Goal: Task Accomplishment & Management: Complete application form

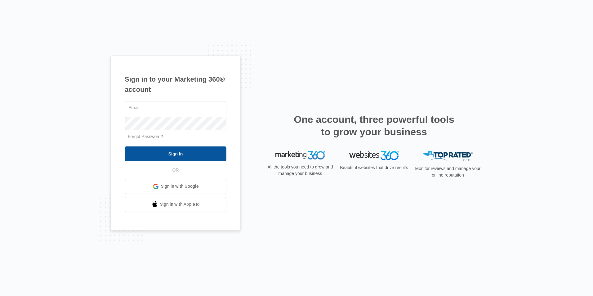
type input "[PERSON_NAME][EMAIL_ADDRESS][DOMAIN_NAME]"
click at [187, 152] on input "Sign In" at bounding box center [176, 153] width 102 height 15
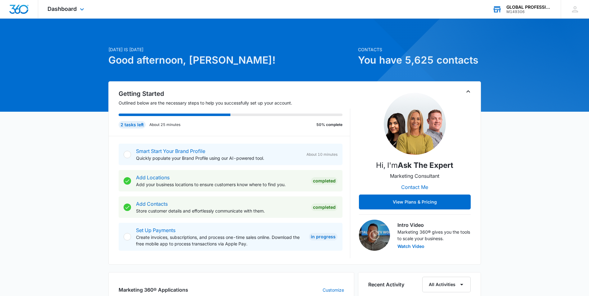
click at [520, 7] on div "GLOBAL PROFESSIONAL SERVICES" at bounding box center [528, 7] width 45 height 5
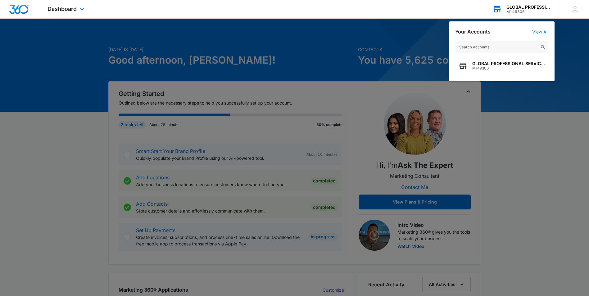
click at [542, 29] on link "View All" at bounding box center [540, 31] width 16 height 5
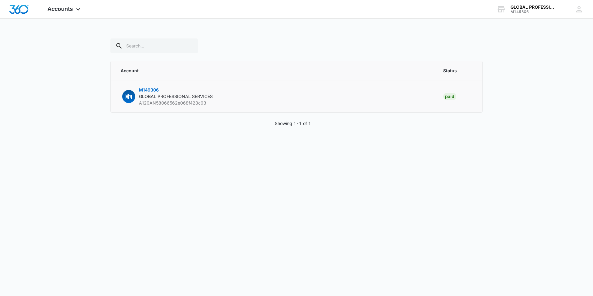
click at [198, 100] on p "M149306 GLOBAL PROFESSIONAL SERVICES A120AN58066562e068f428c93" at bounding box center [176, 97] width 74 height 20
click at [522, 8] on div "GLOBAL PROFESSIONAL SERVICES" at bounding box center [533, 7] width 45 height 5
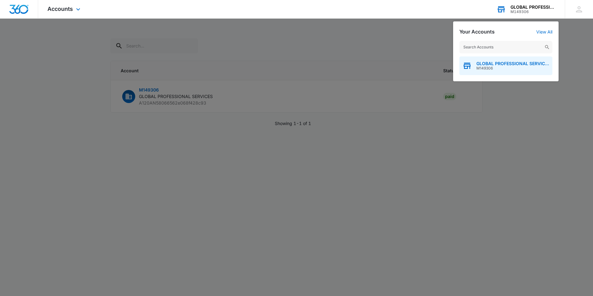
click at [499, 64] on span "GLOBAL PROFESSIONAL SERVICES" at bounding box center [513, 63] width 73 height 5
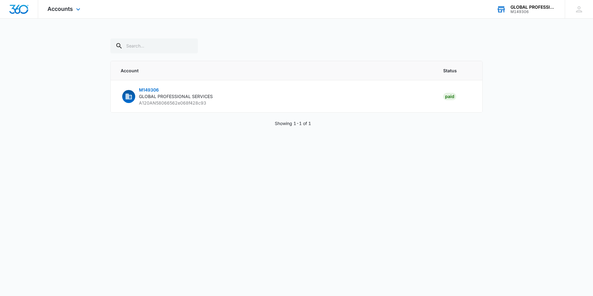
click at [517, 10] on div "M149306" at bounding box center [533, 12] width 45 height 4
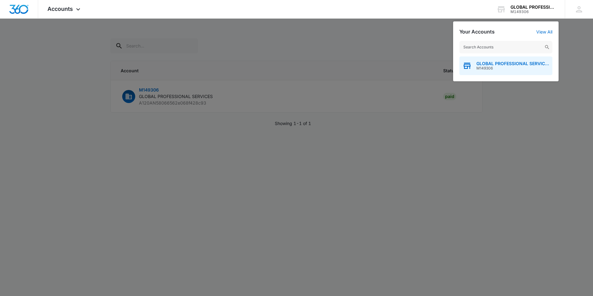
click at [519, 64] on span "GLOBAL PROFESSIONAL SERVICES" at bounding box center [513, 63] width 73 height 5
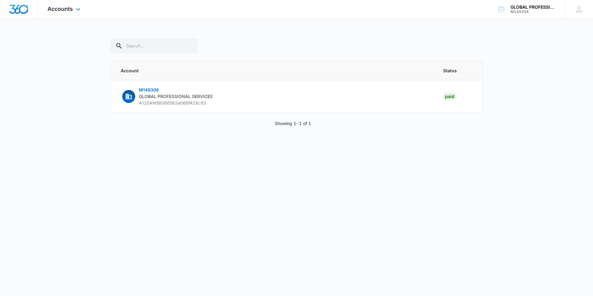
click at [74, 9] on div "Accounts Apps Reputation Websites Forms CRM Email Ads Intelligence Brand Settin…" at bounding box center [64, 9] width 53 height 18
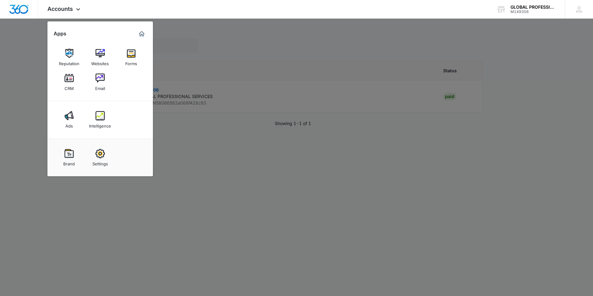
click at [311, 49] on div at bounding box center [296, 148] width 593 height 296
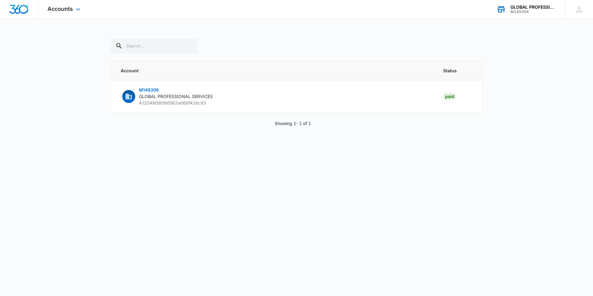
click at [511, 10] on div "M149306" at bounding box center [533, 12] width 45 height 4
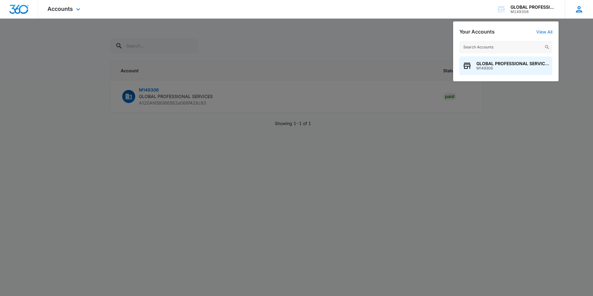
click at [577, 7] on icon at bounding box center [579, 9] width 9 height 9
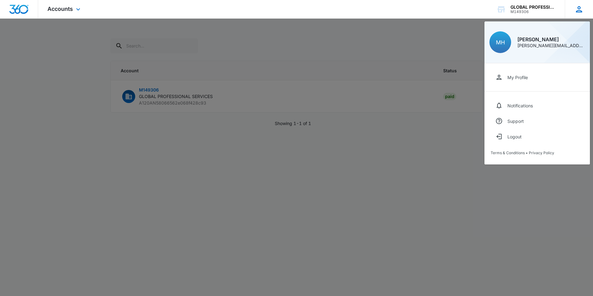
click at [551, 45] on div "[PERSON_NAME][EMAIL_ADDRESS][DOMAIN_NAME]" at bounding box center [552, 45] width 68 height 4
click at [544, 47] on div "[PERSON_NAME][EMAIL_ADDRESS][DOMAIN_NAME]" at bounding box center [552, 45] width 68 height 4
click at [529, 8] on div "GLOBAL PROFESSIONAL SERVICES" at bounding box center [533, 7] width 45 height 5
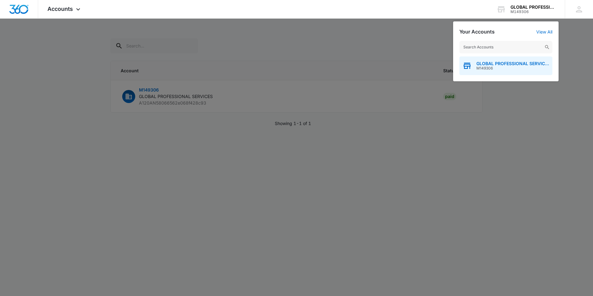
click at [500, 65] on span "GLOBAL PROFESSIONAL SERVICES" at bounding box center [513, 63] width 73 height 5
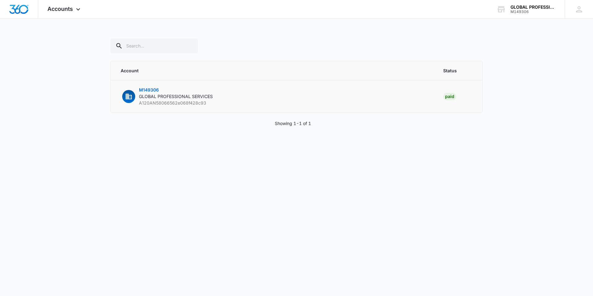
click at [167, 105] on span "A120AN58066562e068f428c93" at bounding box center [172, 102] width 67 height 5
click at [20, 10] on img "Dashboard" at bounding box center [19, 9] width 20 height 9
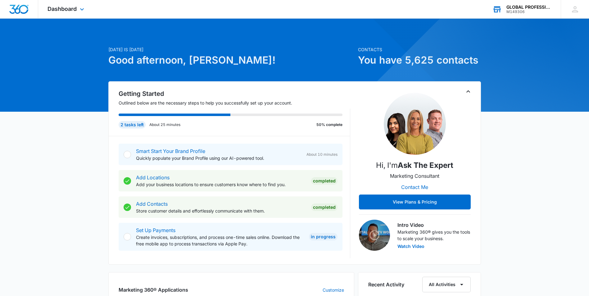
click at [501, 9] on icon at bounding box center [496, 9] width 9 height 9
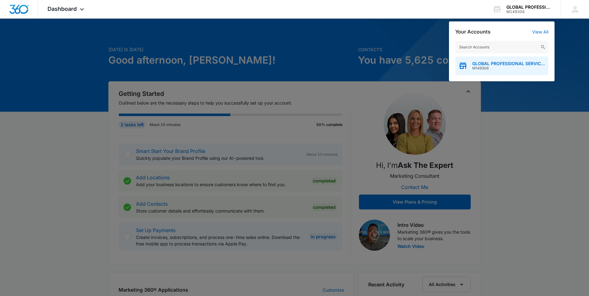
click at [507, 68] on span "M149306" at bounding box center [508, 68] width 73 height 4
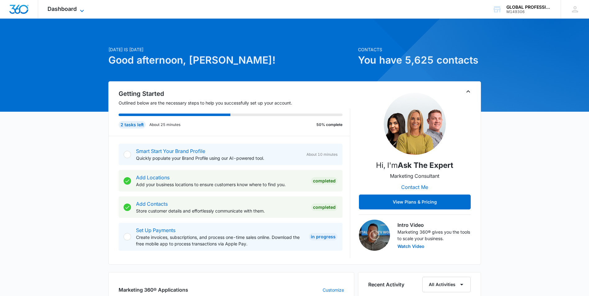
click at [62, 10] on span "Dashboard" at bounding box center [61, 9] width 29 height 7
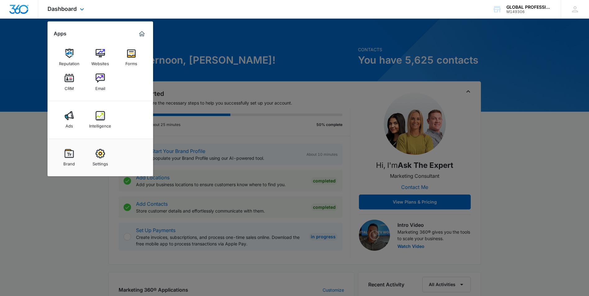
click at [13, 6] on img "Dashboard" at bounding box center [19, 9] width 20 height 9
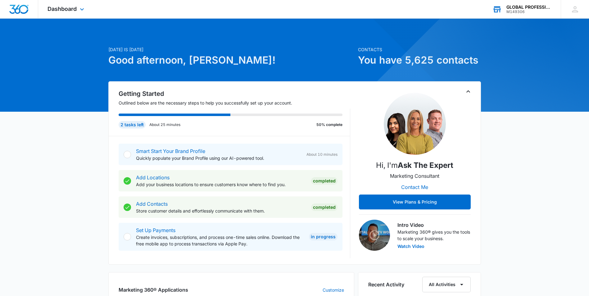
click at [524, 10] on div "M149306" at bounding box center [528, 12] width 45 height 4
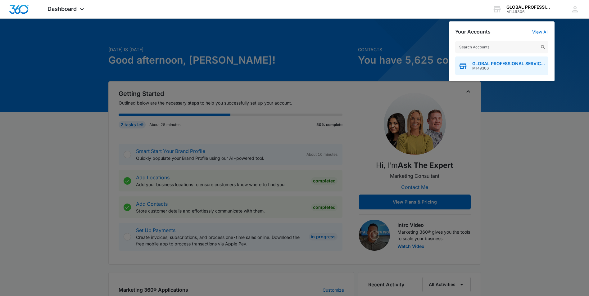
click at [503, 64] on span "GLOBAL PROFESSIONAL SERVICES" at bounding box center [508, 63] width 73 height 5
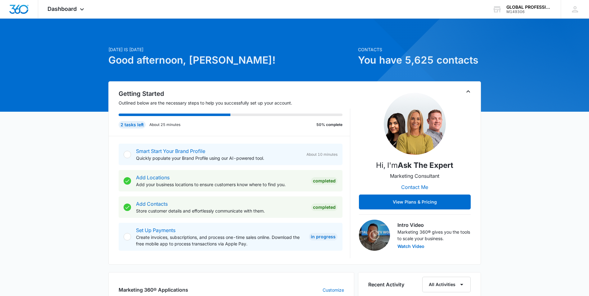
click at [468, 89] on icon "Toggle Collapse" at bounding box center [467, 91] width 7 height 7
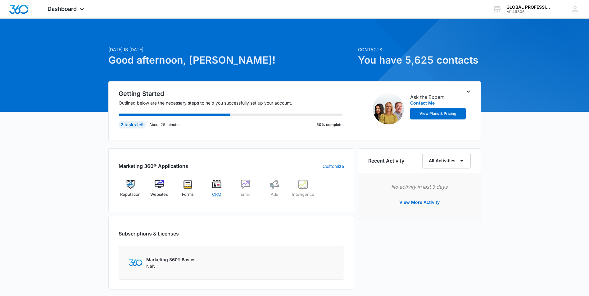
click at [219, 189] on div "CRM" at bounding box center [217, 191] width 24 height 22
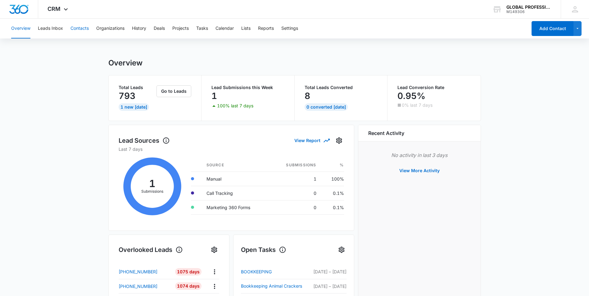
click at [86, 29] on button "Contacts" at bounding box center [79, 29] width 18 height 20
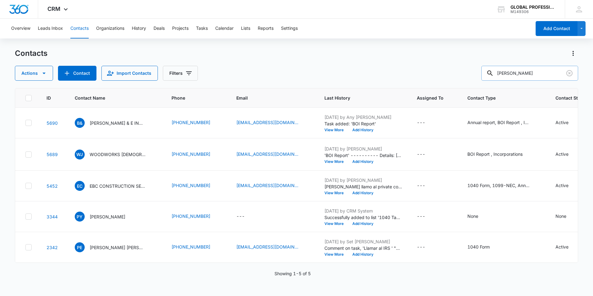
drag, startPoint x: 521, startPoint y: 73, endPoint x: 489, endPoint y: 76, distance: 32.1
click at [489, 76] on input "[PERSON_NAME]" at bounding box center [530, 73] width 97 height 15
type input "[PERSON_NAME]"
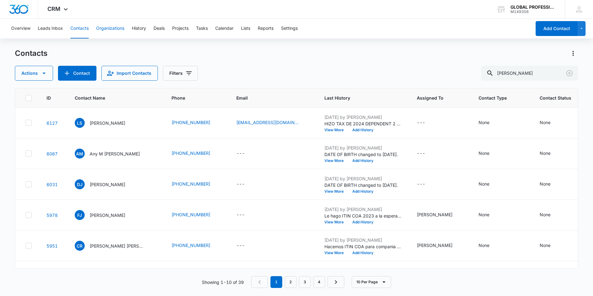
click at [113, 28] on button "Organizations" at bounding box center [110, 29] width 28 height 20
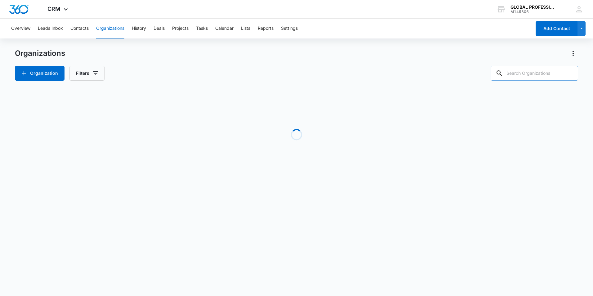
click at [532, 72] on input "text" at bounding box center [535, 73] width 88 height 15
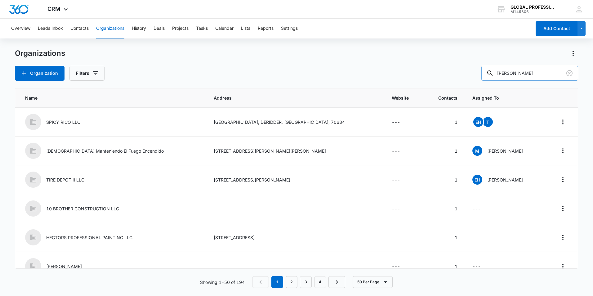
type input "[PERSON_NAME]"
click at [494, 73] on icon at bounding box center [490, 73] width 7 height 7
click at [528, 75] on input "[PERSON_NAME]" at bounding box center [530, 73] width 97 height 15
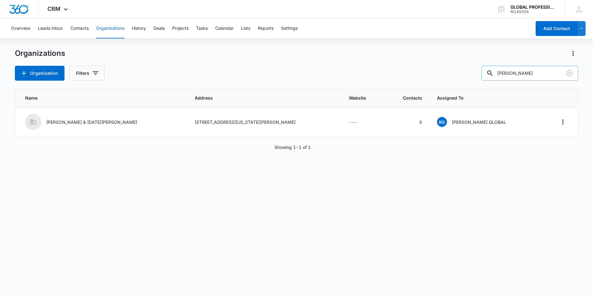
drag, startPoint x: 523, startPoint y: 73, endPoint x: 499, endPoint y: 70, distance: 23.8
click at [499, 70] on div "[PERSON_NAME]" at bounding box center [530, 73] width 97 height 15
click at [204, 27] on button "Tasks" at bounding box center [202, 29] width 12 height 20
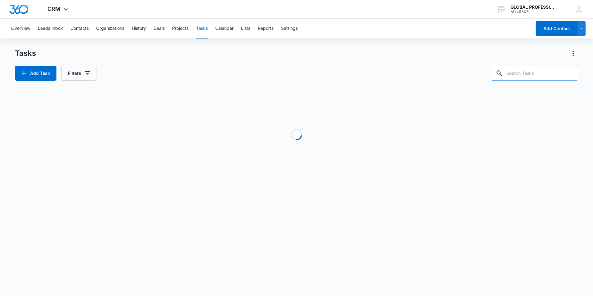
click at [524, 74] on input "text" at bounding box center [535, 73] width 88 height 15
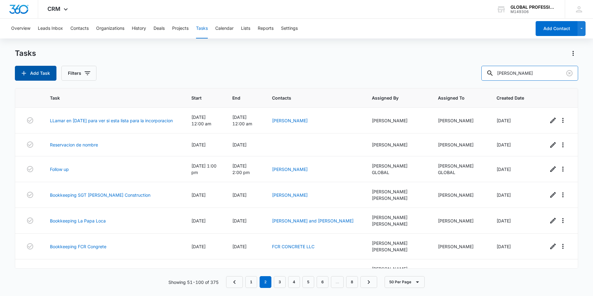
type input "[PERSON_NAME]"
click at [35, 71] on button "Add Task" at bounding box center [36, 73] width 42 height 15
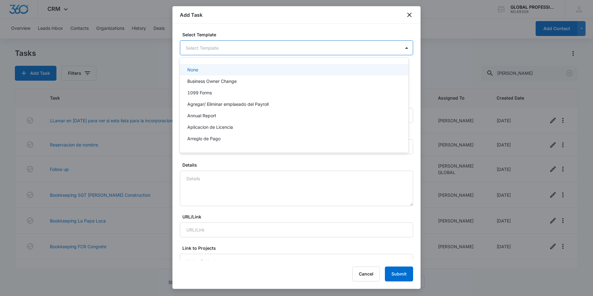
click at [267, 52] on body "CRM Apps Reputation Websites Forms CRM Email Ads Intelligence Brand Settings AI…" at bounding box center [296, 148] width 593 height 296
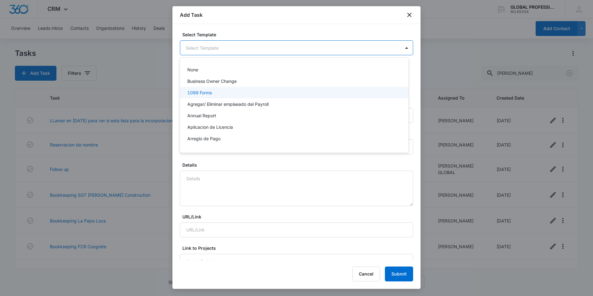
click at [211, 92] on p "1099 Forms" at bounding box center [199, 92] width 25 height 7
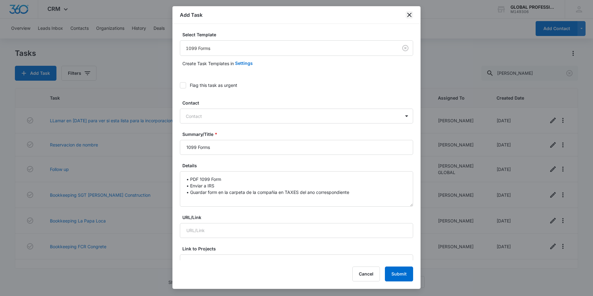
click at [408, 16] on icon "close" at bounding box center [409, 15] width 4 height 4
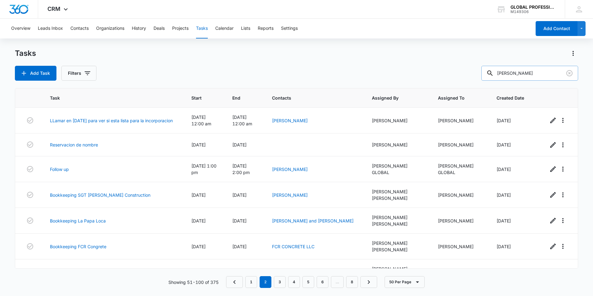
drag, startPoint x: 540, startPoint y: 74, endPoint x: 493, endPoint y: 76, distance: 46.9
click at [493, 76] on div "[PERSON_NAME]" at bounding box center [530, 73] width 97 height 15
click at [204, 27] on button "Tasks" at bounding box center [202, 29] width 12 height 20
click at [43, 72] on button "Add Task" at bounding box center [36, 73] width 42 height 15
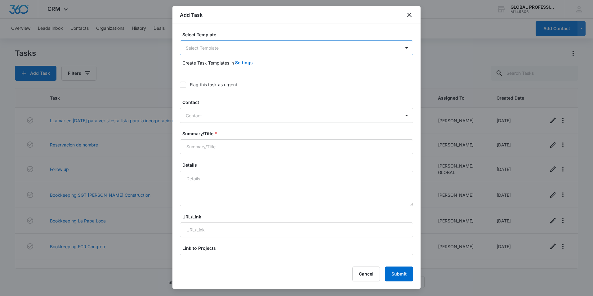
click at [371, 48] on body "CRM Apps Reputation Websites Forms CRM Email Ads Intelligence Brand Settings AI…" at bounding box center [296, 148] width 593 height 296
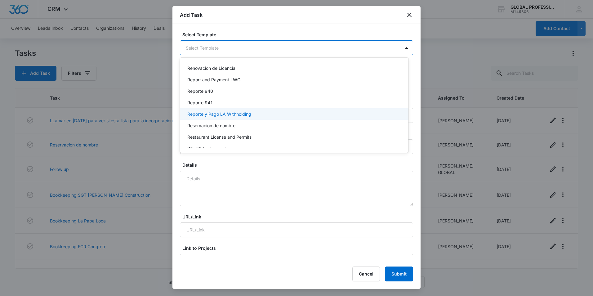
scroll to position [446, 0]
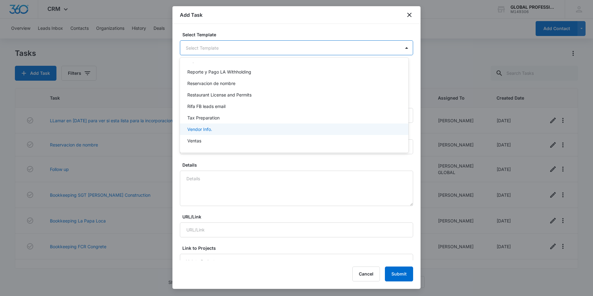
click at [217, 128] on div "Vendor Info." at bounding box center [293, 129] width 213 height 7
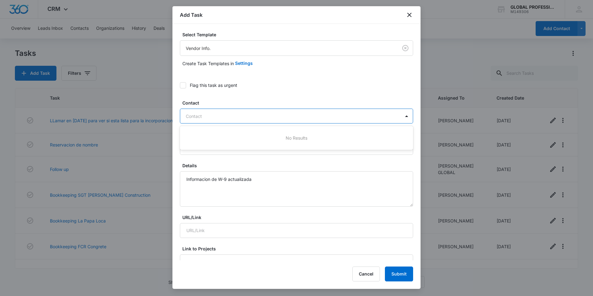
click at [251, 115] on div at bounding box center [293, 116] width 214 height 8
click at [402, 112] on div at bounding box center [407, 116] width 10 height 10
click at [403, 118] on div at bounding box center [407, 116] width 10 height 10
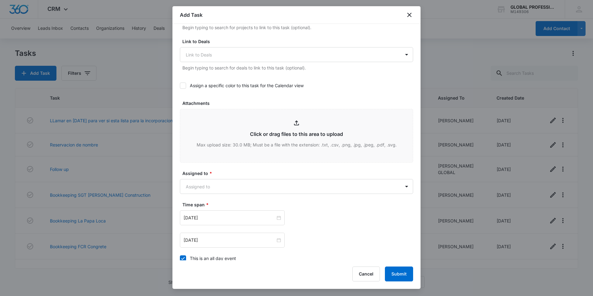
scroll to position [248, 0]
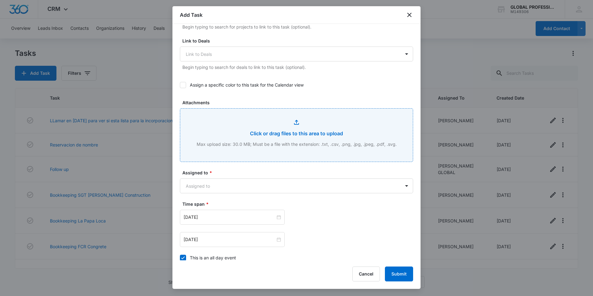
click at [324, 134] on input "Attachments" at bounding box center [296, 135] width 233 height 53
click at [295, 133] on input "Attachments" at bounding box center [296, 135] width 233 height 53
type input "C:\fakepath\W-9 Trabajadores 102525 2.pdf"
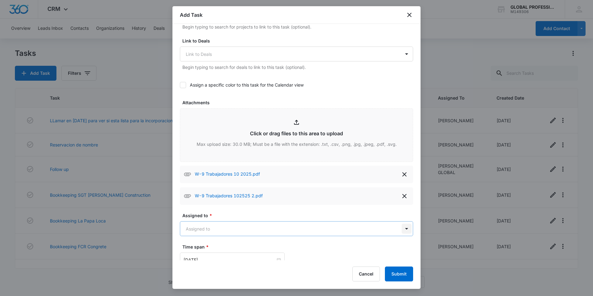
click at [401, 232] on body "CRM Apps Reputation Websites Forms CRM Email Ads Intelligence Brand Settings AI…" at bounding box center [296, 148] width 593 height 296
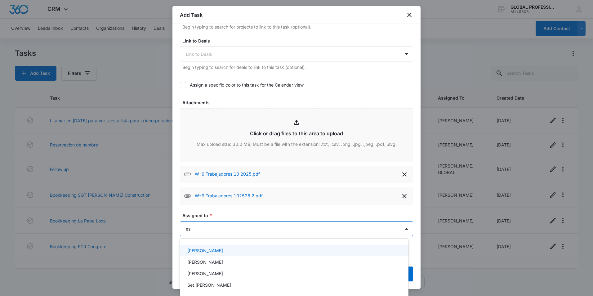
scroll to position [0, 0]
type input "est"
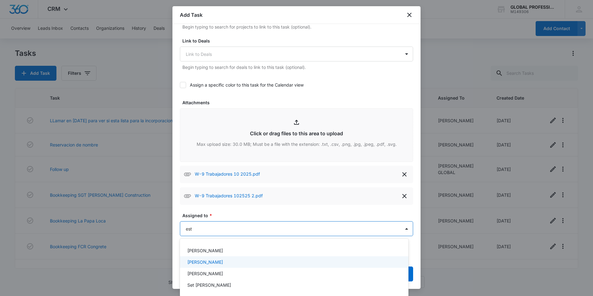
click at [223, 263] on p "[PERSON_NAME]" at bounding box center [205, 262] width 36 height 7
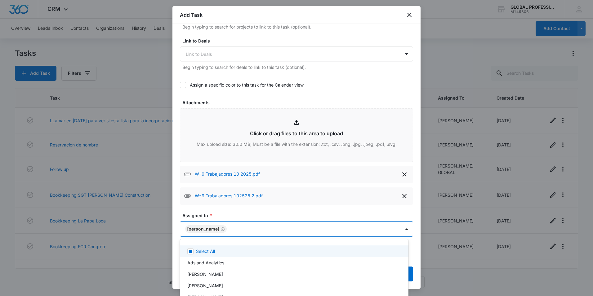
click at [292, 212] on div at bounding box center [296, 148] width 593 height 296
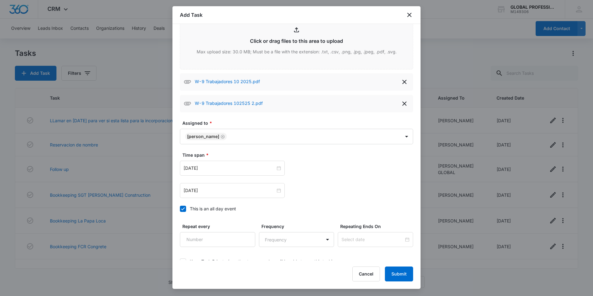
scroll to position [341, 0]
click at [225, 172] on div "[DATE]" at bounding box center [232, 167] width 105 height 15
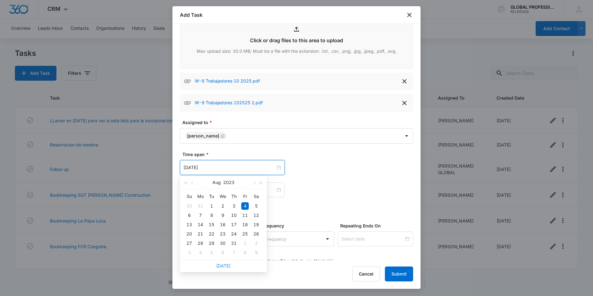
click at [222, 267] on link "[DATE]" at bounding box center [223, 265] width 14 height 5
type input "[DATE]"
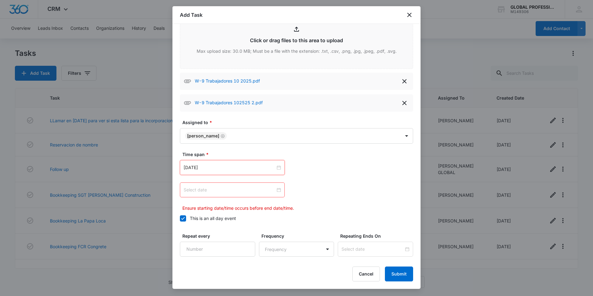
click at [277, 189] on div at bounding box center [232, 190] width 97 height 7
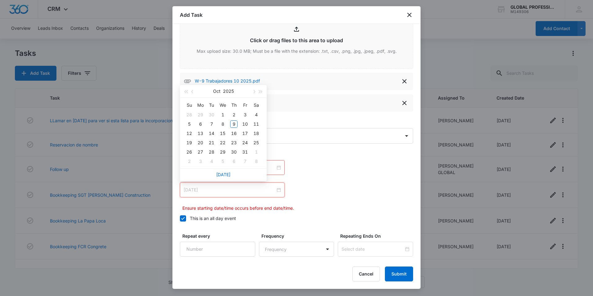
type input "[DATE]"
click at [235, 123] on div "9" at bounding box center [233, 123] width 7 height 7
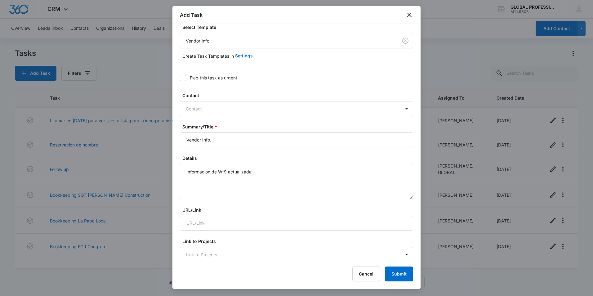
scroll to position [0, 0]
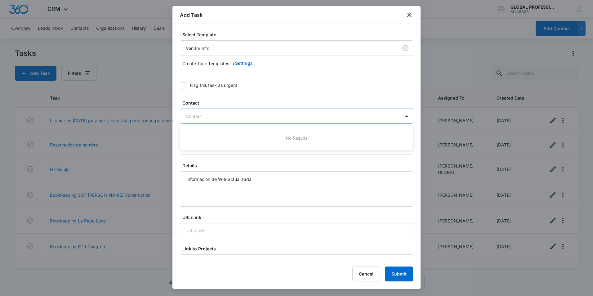
click at [374, 116] on div at bounding box center [293, 116] width 214 height 8
click at [299, 137] on div "No Results" at bounding box center [296, 137] width 233 height 11
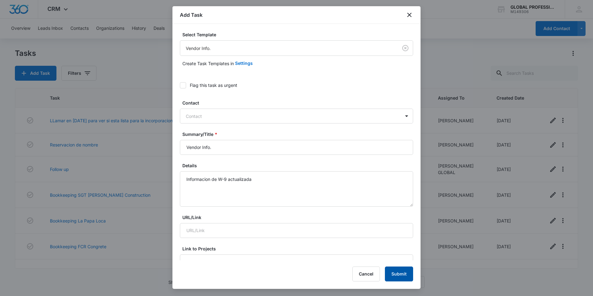
drag, startPoint x: 403, startPoint y: 276, endPoint x: 428, endPoint y: 268, distance: 25.6
click at [403, 276] on button "Submit" at bounding box center [399, 274] width 28 height 15
click at [355, 273] on button "Cancel" at bounding box center [357, 274] width 28 height 15
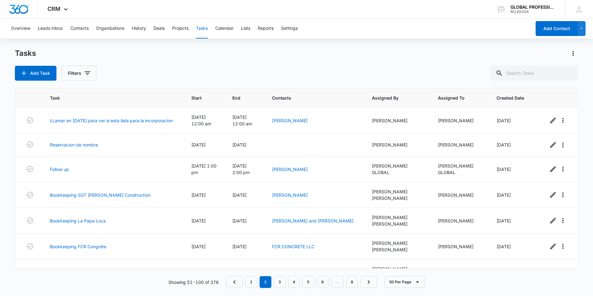
click at [202, 28] on button "Tasks" at bounding box center [202, 29] width 12 height 20
click at [113, 28] on button "Organizations" at bounding box center [110, 29] width 28 height 20
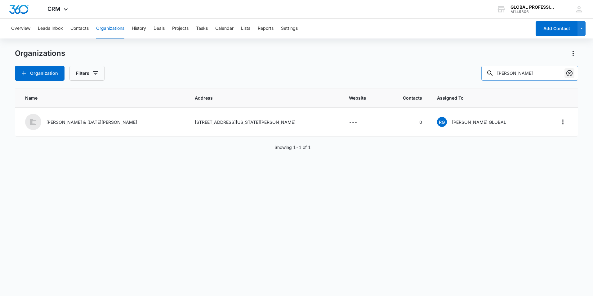
click at [570, 72] on icon "Clear" at bounding box center [569, 73] width 7 height 7
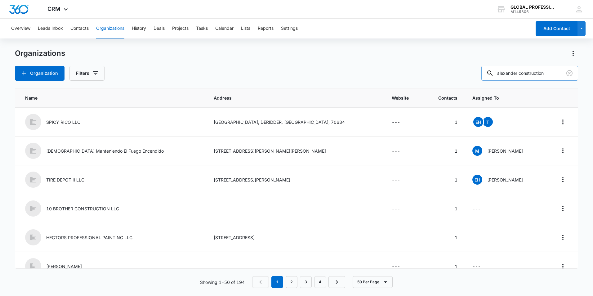
type input "alexander construction"
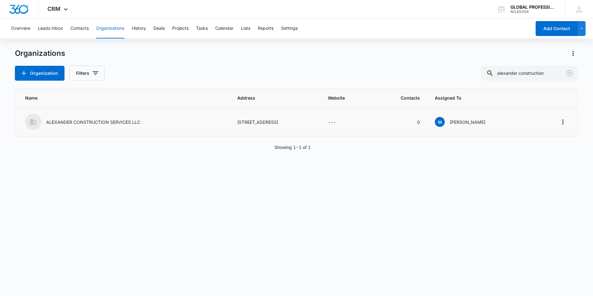
click at [94, 119] on p "ALEXANDER CONSTRUCTION SERVICES LLC" at bounding box center [93, 122] width 94 height 7
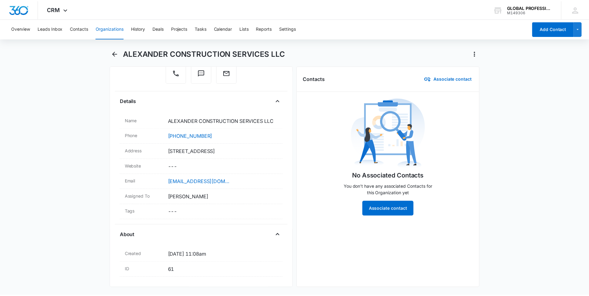
scroll to position [96, 0]
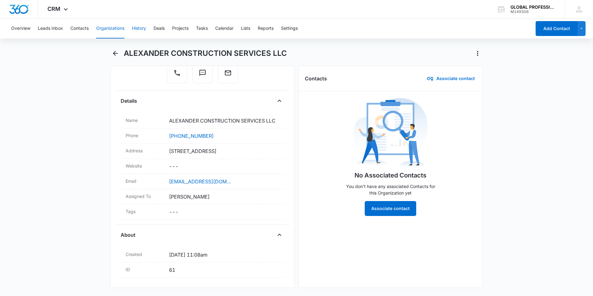
click at [139, 30] on button "History" at bounding box center [139, 29] width 14 height 20
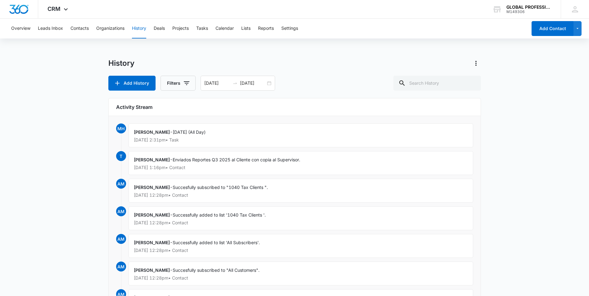
click at [214, 137] on div "[PERSON_NAME] - [DATE] (All Day) [DATE] 2:31pm • Task" at bounding box center [300, 136] width 344 height 24
click at [201, 138] on p "[DATE] 2:31pm • Task" at bounding box center [301, 140] width 334 height 4
click at [171, 139] on p "[DATE] 2:31pm • Task" at bounding box center [301, 140] width 334 height 4
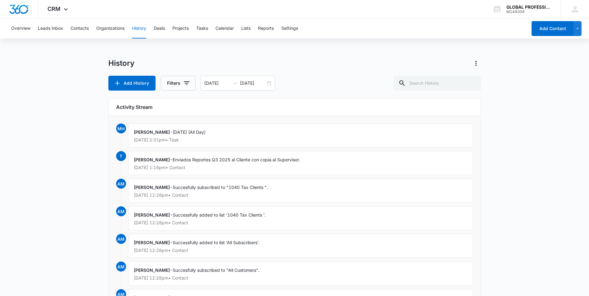
drag, startPoint x: 171, startPoint y: 139, endPoint x: 222, endPoint y: 140, distance: 50.3
click at [222, 140] on p "[DATE] 2:31pm • Task" at bounding box center [301, 140] width 334 height 4
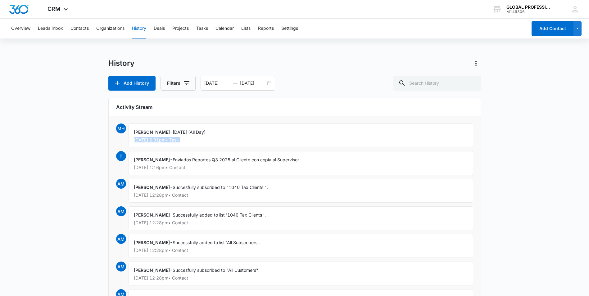
click at [222, 140] on p "[DATE] 2:31pm • Task" at bounding box center [301, 140] width 334 height 4
click at [119, 127] on span "MH" at bounding box center [121, 129] width 10 height 10
click at [235, 143] on div "[PERSON_NAME] - [DATE] (All Day) [DATE] 2:31pm • Task" at bounding box center [300, 136] width 344 height 24
